Goal: Navigation & Orientation: Find specific page/section

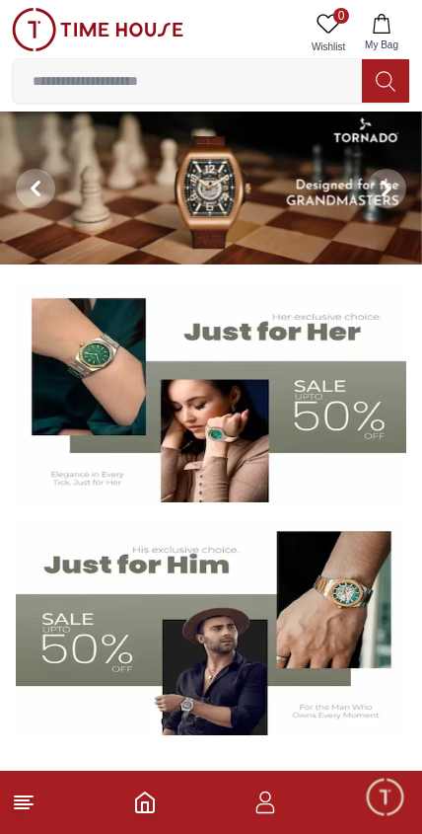
click at [384, 188] on icon at bounding box center [387, 189] width 16 height 16
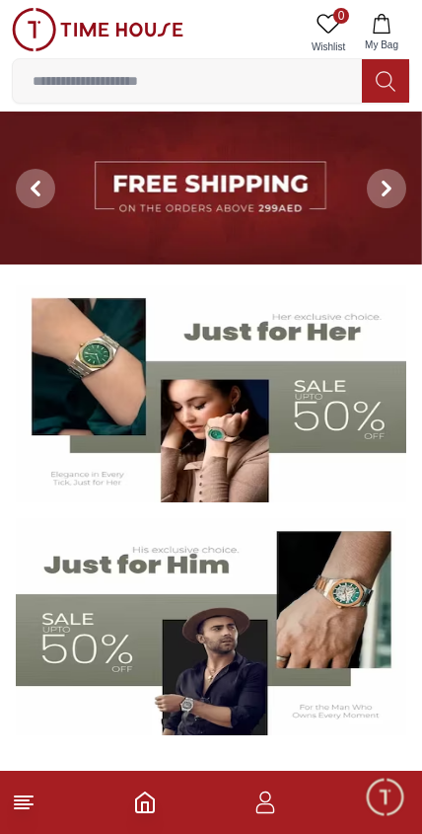
click at [387, 187] on icon at bounding box center [387, 189] width 16 height 16
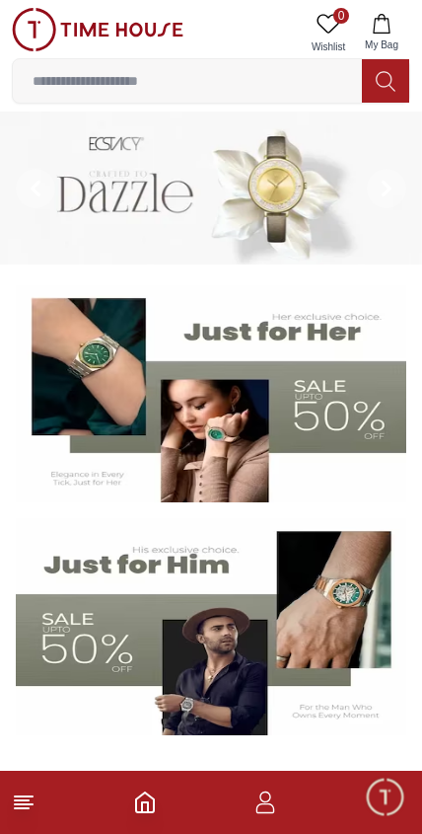
click at [381, 190] on icon at bounding box center [387, 189] width 16 height 16
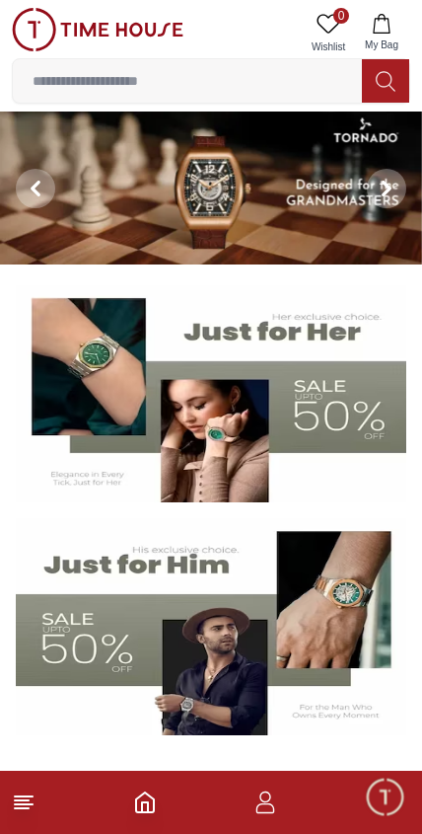
click at [387, 188] on icon at bounding box center [387, 189] width 16 height 16
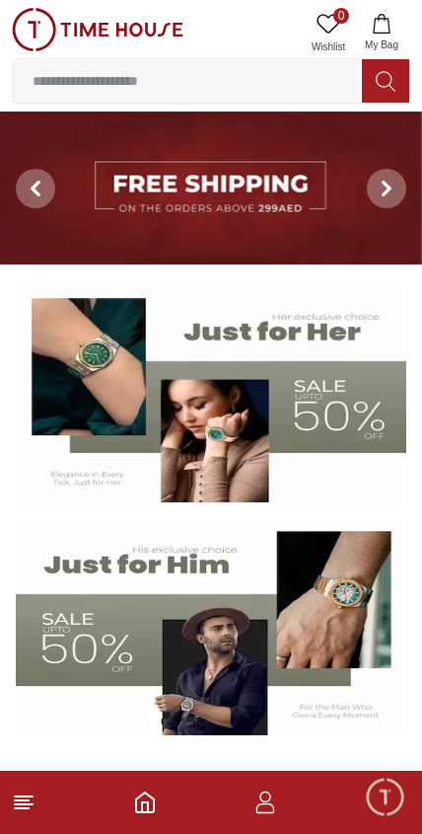
click at [29, 193] on icon at bounding box center [36, 189] width 16 height 16
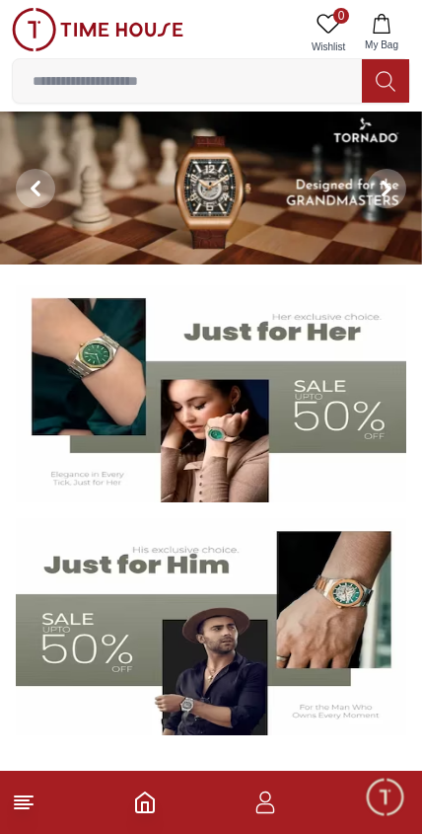
click at [220, 199] on img at bounding box center [211, 187] width 422 height 153
click at [223, 208] on img at bounding box center [211, 187] width 422 height 153
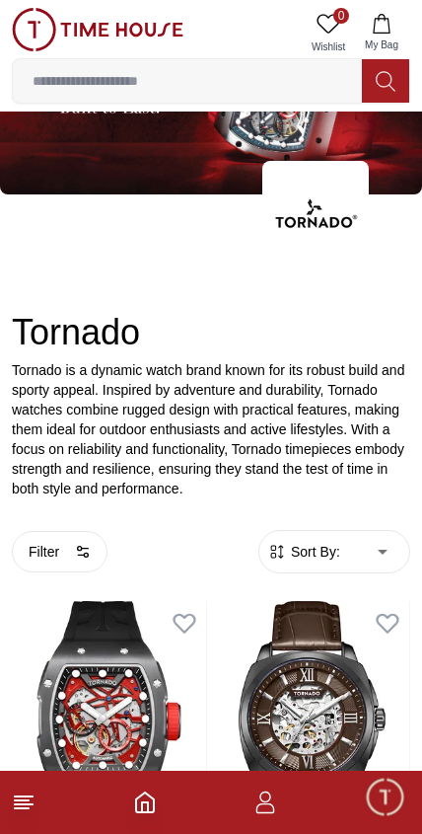
scroll to position [101, 0]
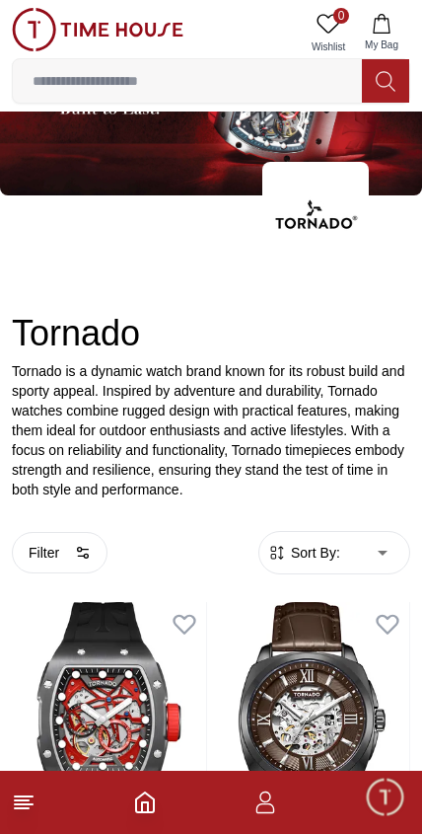
click at [26, 811] on icon at bounding box center [24, 802] width 24 height 24
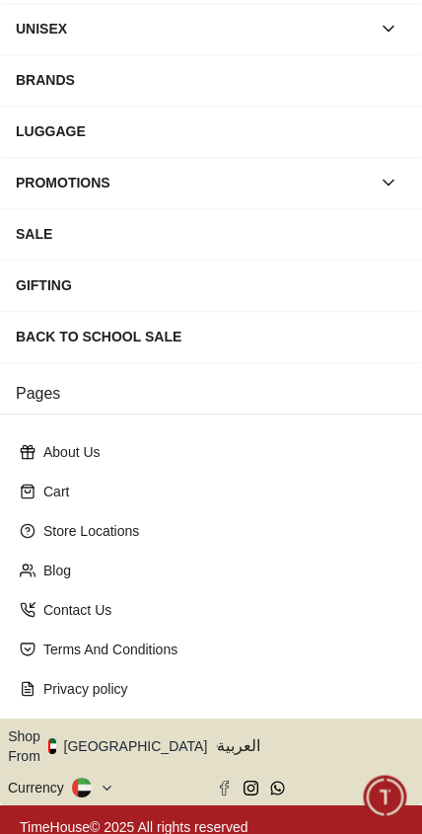
scroll to position [225, 0]
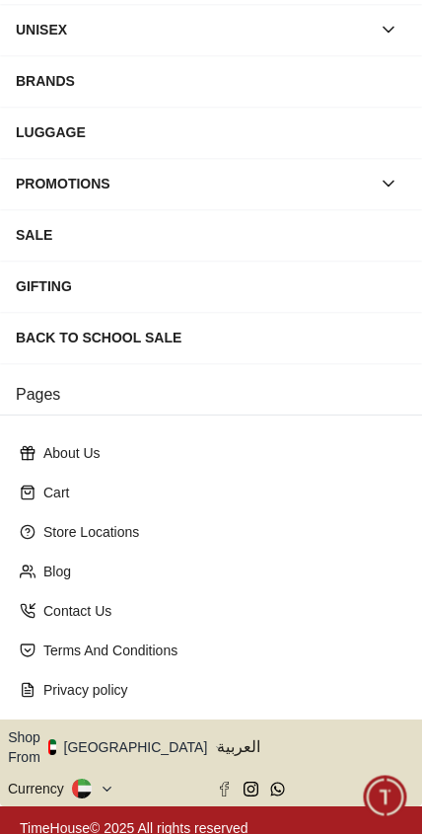
click at [125, 738] on button "Shop From [GEOGRAPHIC_DATA]" at bounding box center [115, 746] width 214 height 39
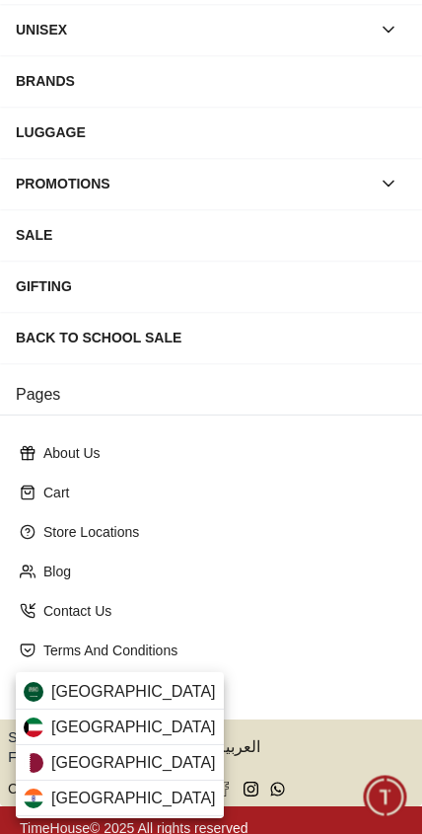
click at [149, 728] on div "[GEOGRAPHIC_DATA]" at bounding box center [120, 727] width 208 height 36
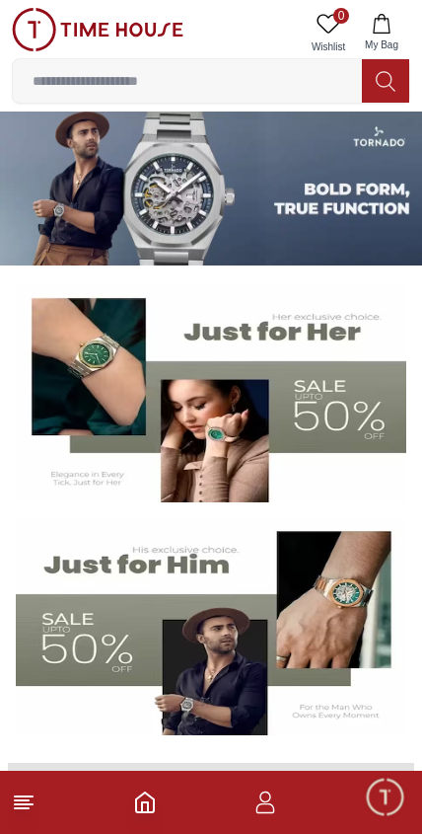
click at [275, 209] on img at bounding box center [211, 188] width 422 height 154
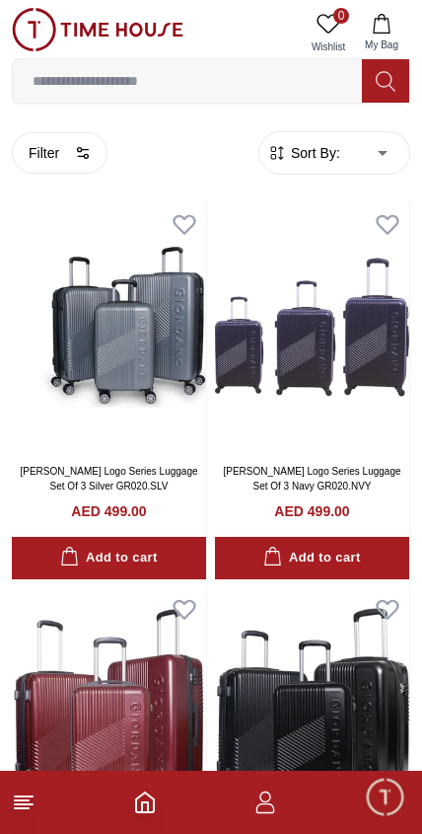
click at [36, 790] on footer at bounding box center [211, 802] width 422 height 63
click at [26, 785] on footer at bounding box center [211, 802] width 422 height 63
click at [32, 799] on icon at bounding box center [24, 802] width 24 height 24
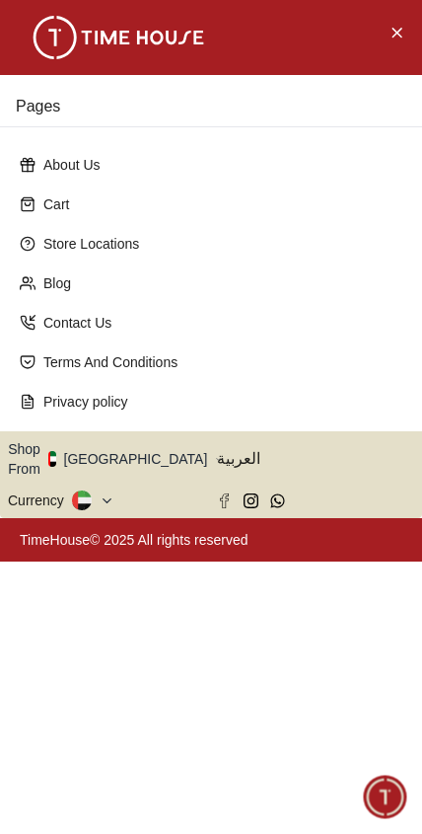
click at [138, 452] on button "Shop From [GEOGRAPHIC_DATA]" at bounding box center [115, 458] width 214 height 39
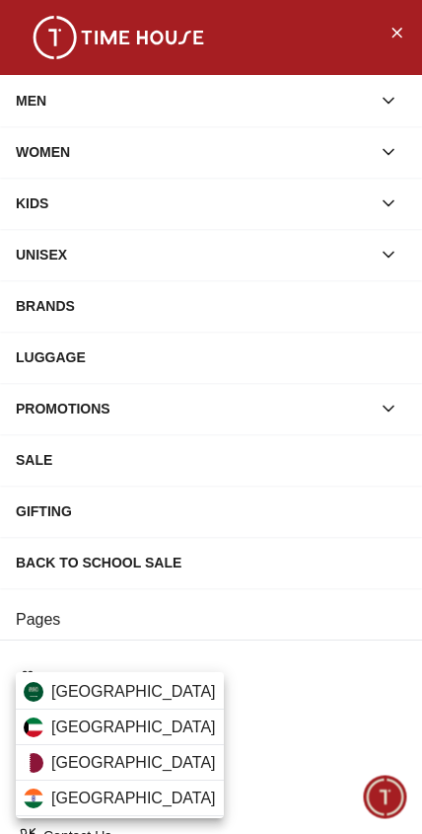
click at [156, 730] on div "[GEOGRAPHIC_DATA]" at bounding box center [120, 727] width 208 height 36
